Goal: Find specific page/section: Find specific page/section

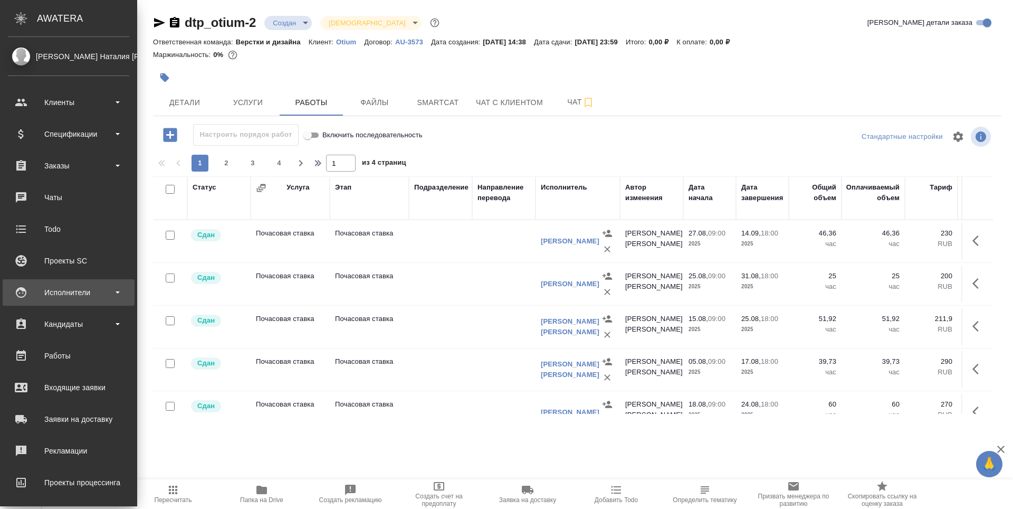
click at [21, 295] on div "Исполнители" at bounding box center [68, 292] width 121 height 16
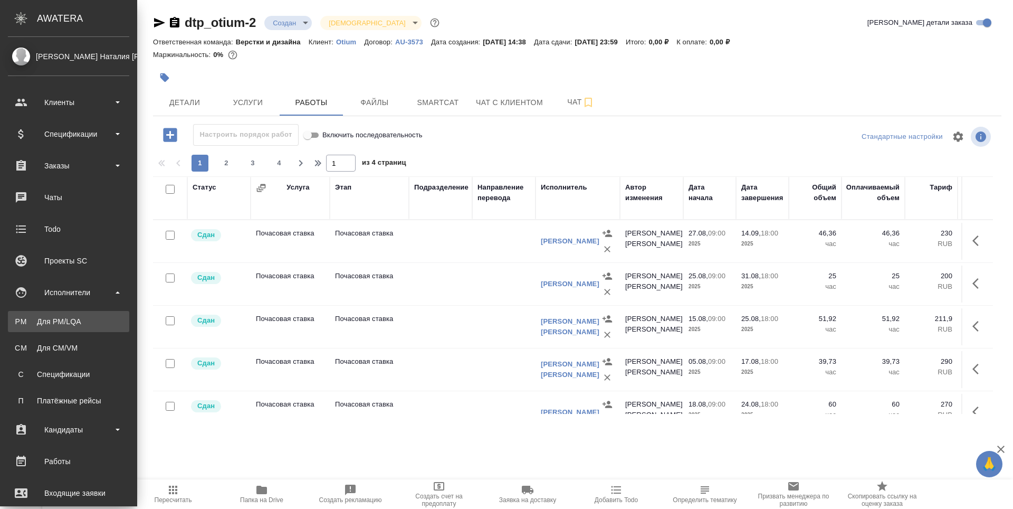
click at [33, 320] on div "Для PM/LQA" at bounding box center [68, 321] width 111 height 11
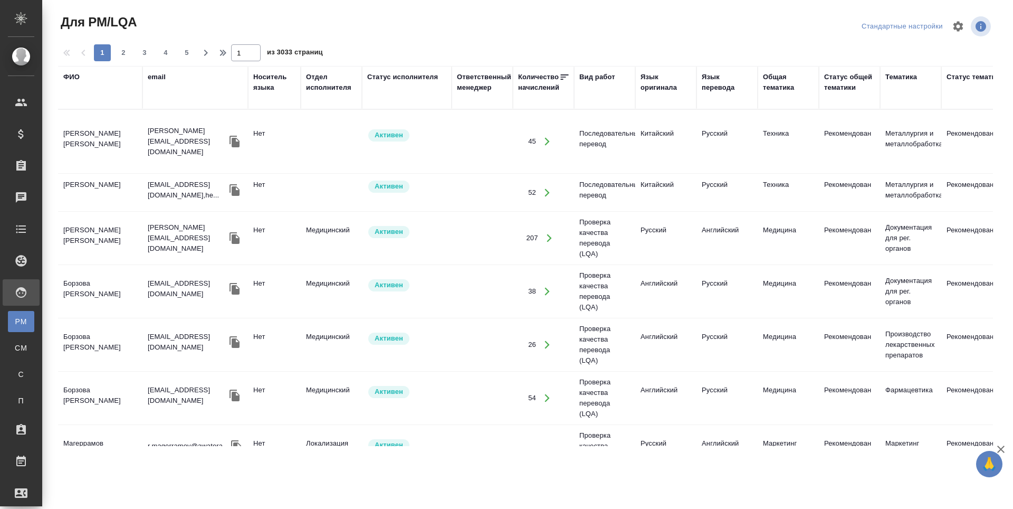
click at [76, 78] on div "ФИО" at bounding box center [71, 77] width 16 height 11
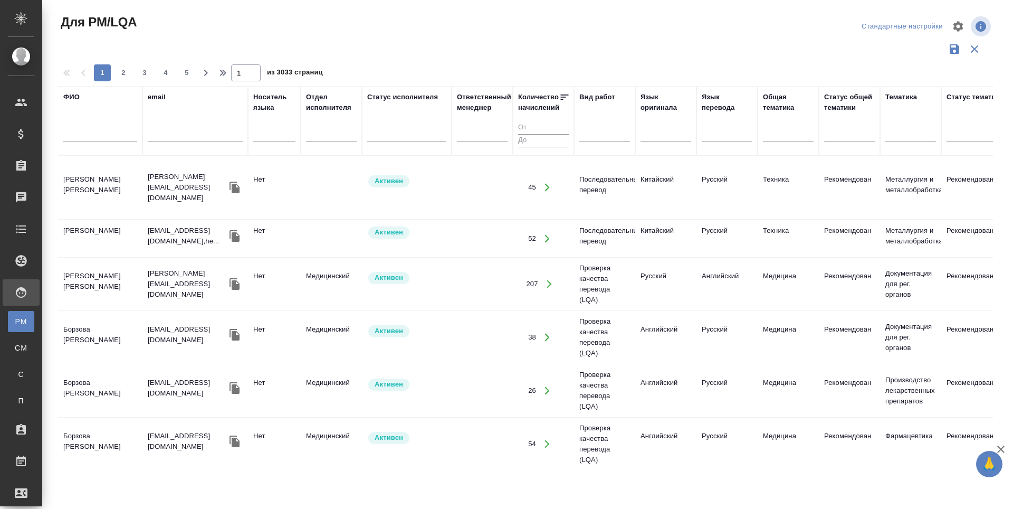
click at [73, 133] on input "text" at bounding box center [100, 135] width 74 height 13
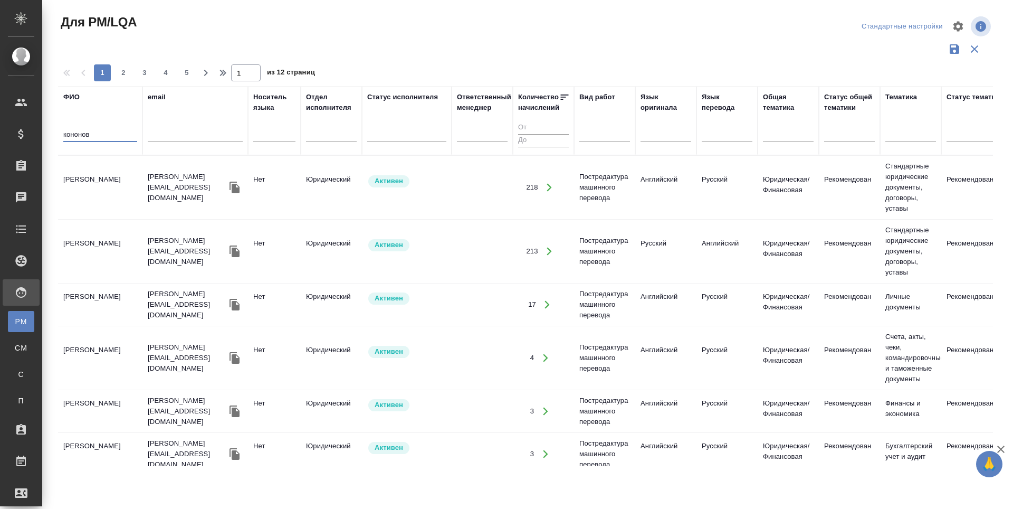
type input "кононов"
click at [77, 180] on td "[PERSON_NAME]" at bounding box center [100, 187] width 84 height 37
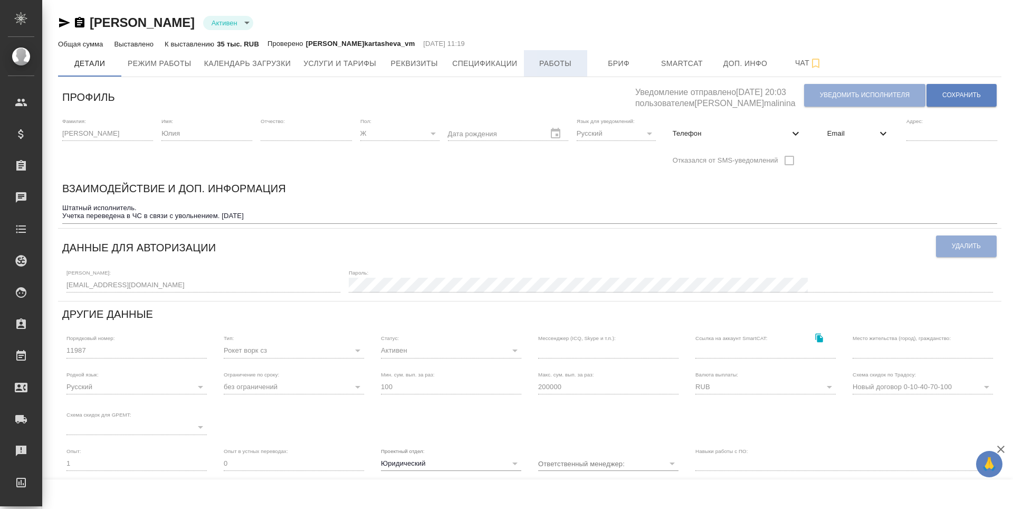
click at [560, 69] on span "Работы" at bounding box center [555, 63] width 51 height 13
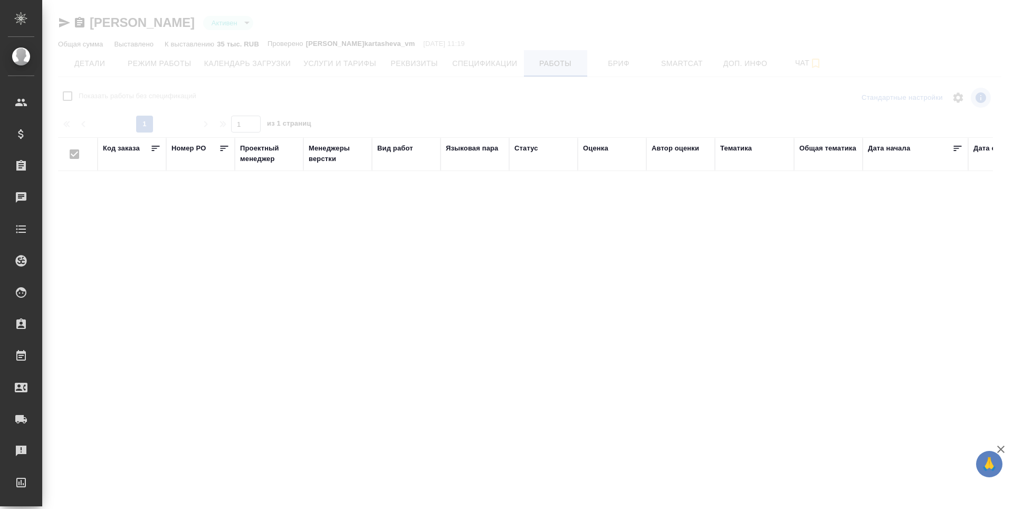
checkbox input "false"
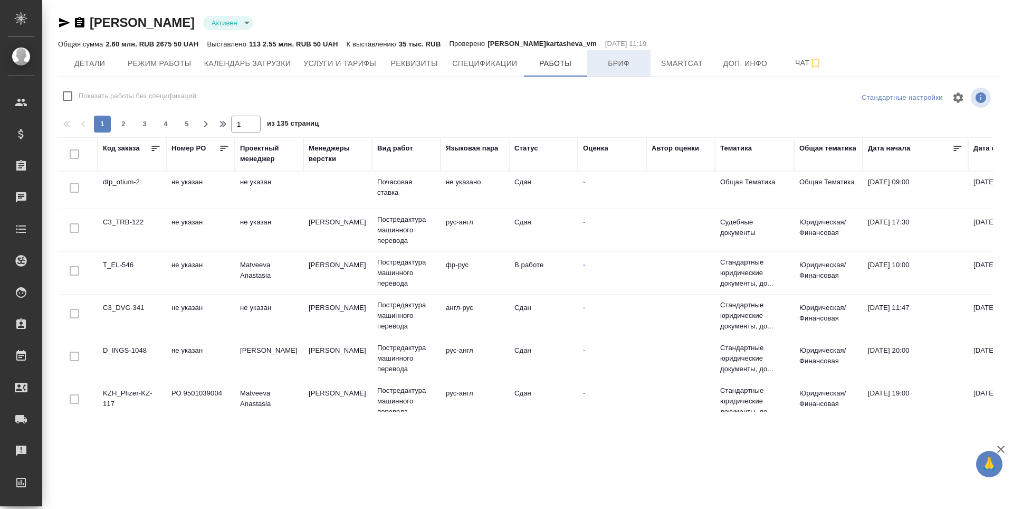
click at [603, 65] on span "Бриф" at bounding box center [618, 63] width 51 height 13
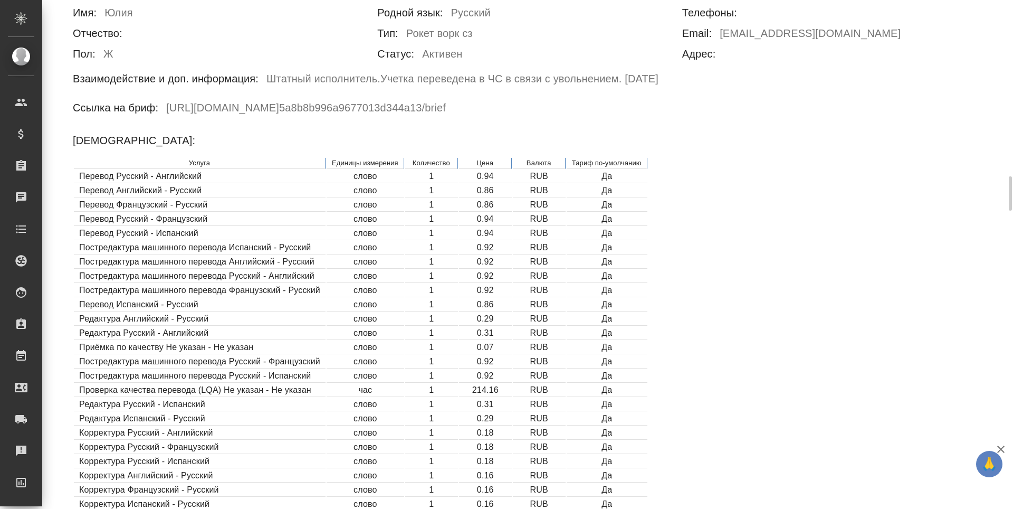
scroll to position [317, 0]
